Goal: Task Accomplishment & Management: Manage account settings

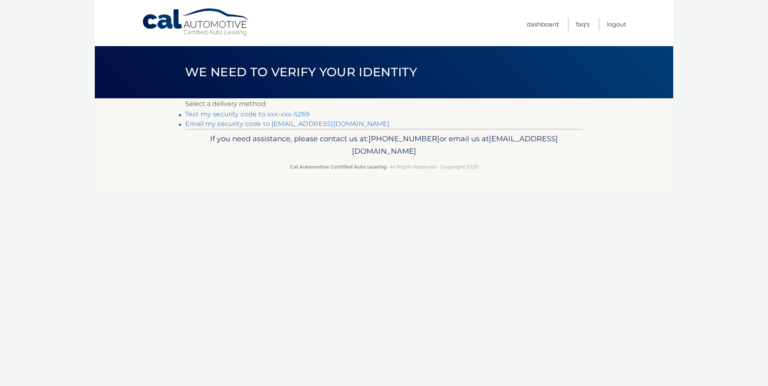
click at [283, 115] on link "Text my security code to xxx-xxx-5269" at bounding box center [247, 114] width 124 height 8
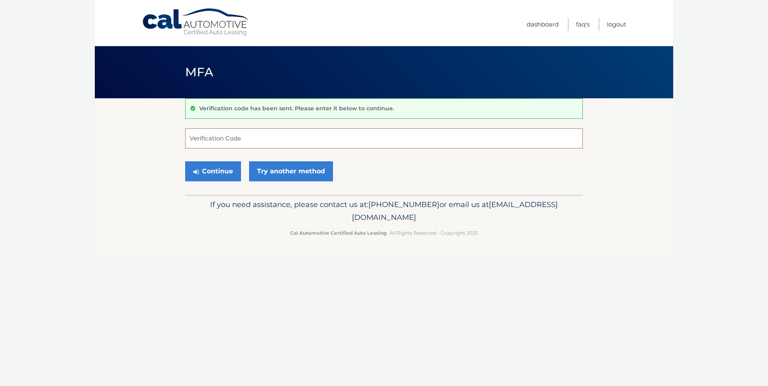
click at [250, 141] on input "Verification Code" at bounding box center [384, 138] width 398 height 20
type input "670749"
click at [216, 176] on button "Continue" at bounding box center [213, 171] width 56 height 20
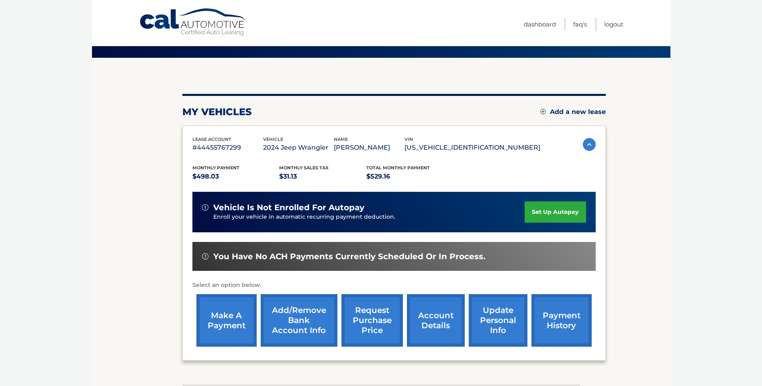
scroll to position [100, 0]
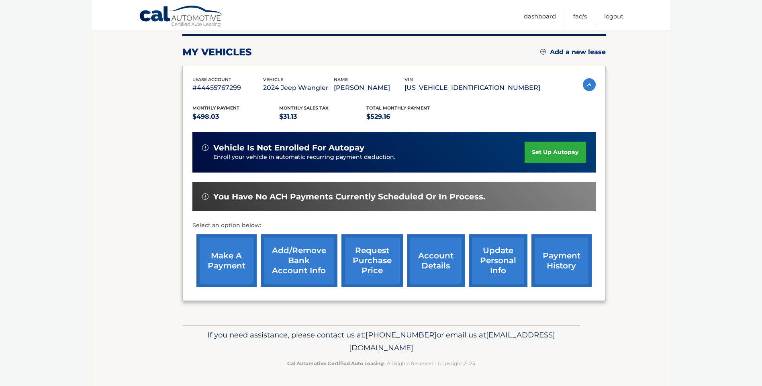
click at [229, 264] on link "make a payment" at bounding box center [226, 260] width 60 height 53
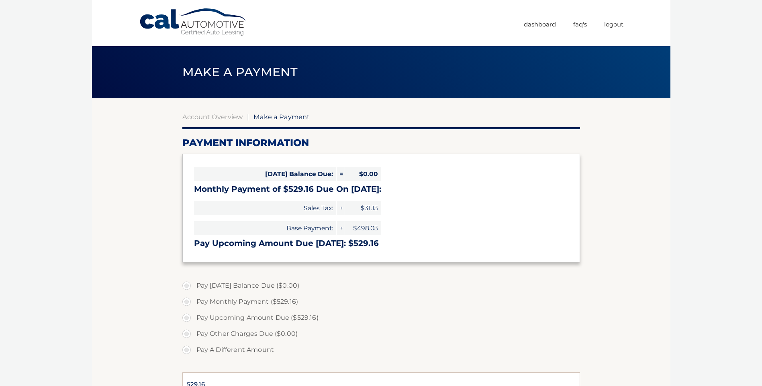
select select "NWZkM2JiOTYtMDAxOS00NWM2LTk1ZDYtZjQzNDBiNjZkMmVj"
